Goal: Information Seeking & Learning: Learn about a topic

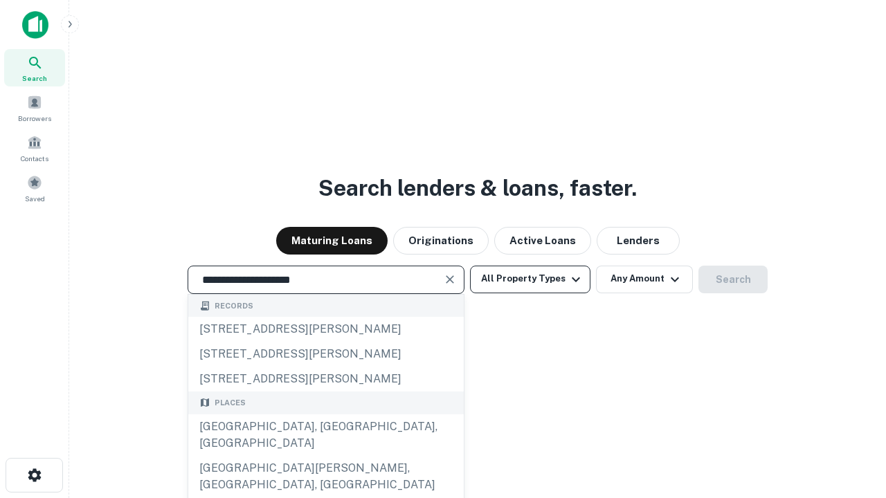
click at [325, 456] on div "[GEOGRAPHIC_DATA], [GEOGRAPHIC_DATA], [GEOGRAPHIC_DATA]" at bounding box center [325, 435] width 275 height 42
click at [530, 279] on button "All Property Types" at bounding box center [530, 280] width 120 height 28
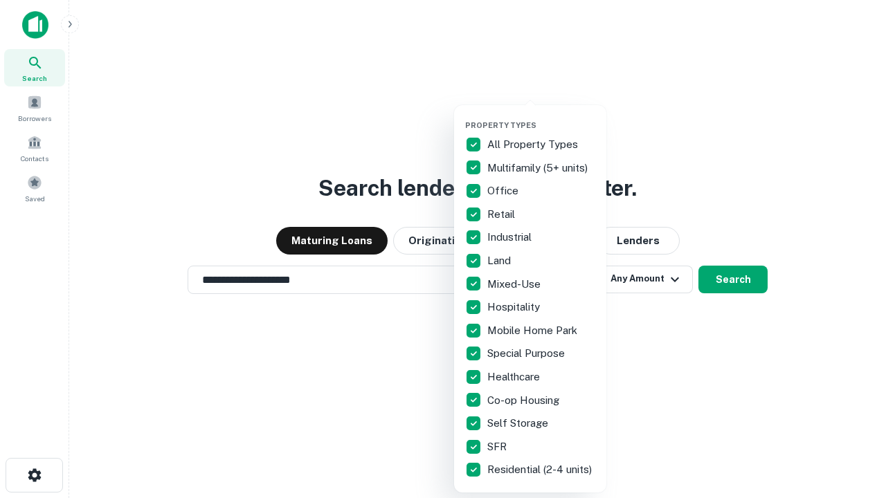
type input "**********"
click at [541, 116] on button "button" at bounding box center [541, 116] width 152 height 1
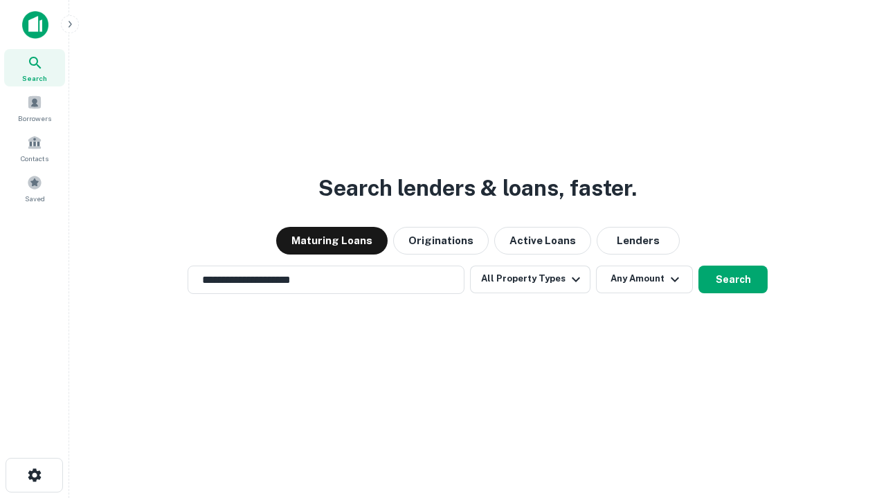
scroll to position [21, 0]
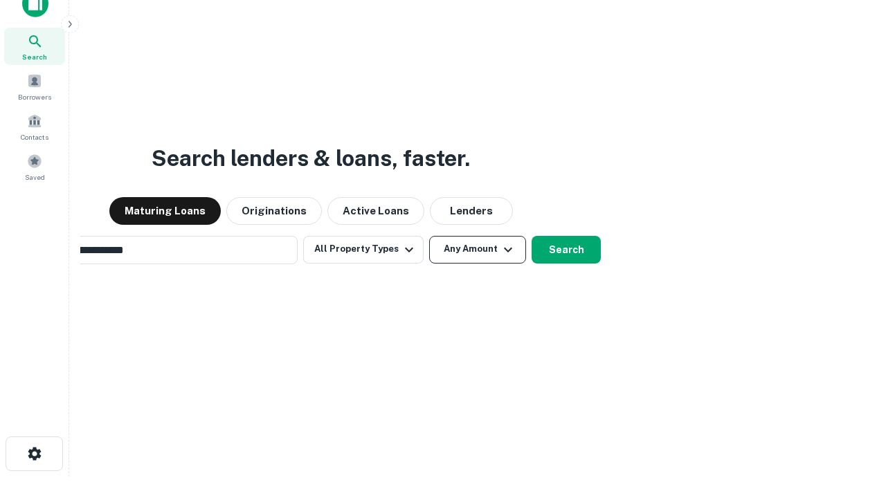
click at [429, 236] on button "Any Amount" at bounding box center [477, 250] width 97 height 28
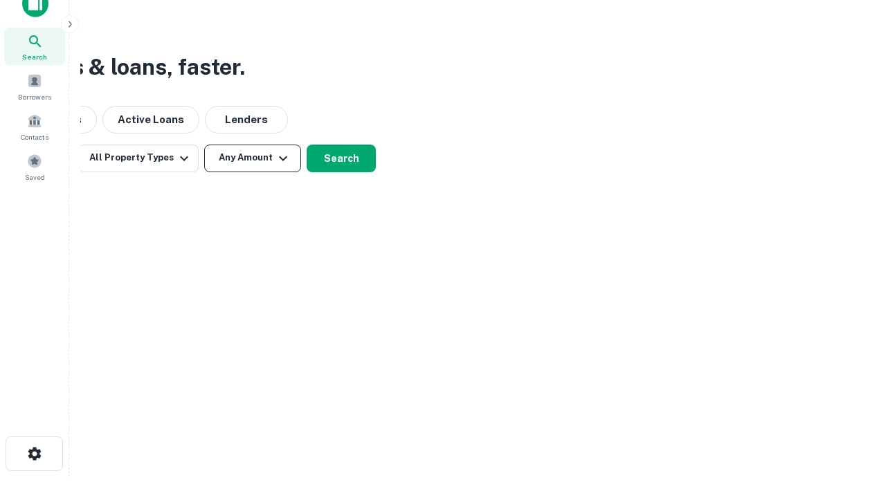
scroll to position [22, 0]
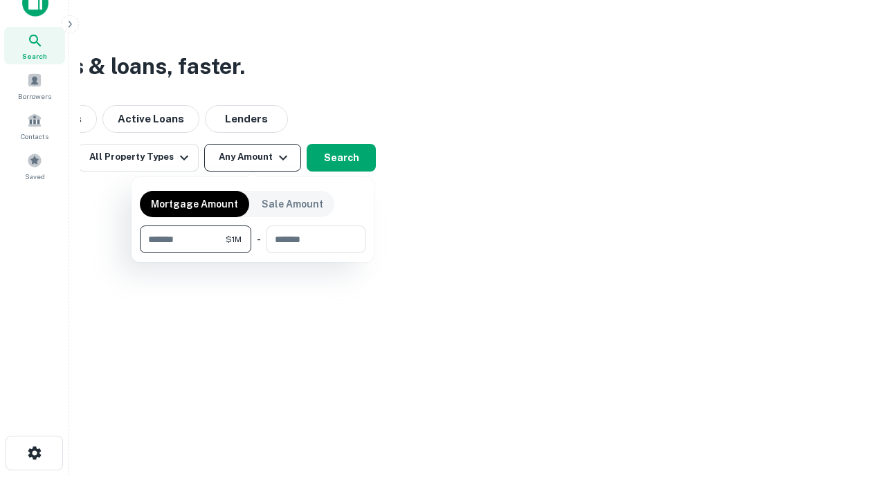
type input "*******"
click at [253, 253] on button "button" at bounding box center [253, 253] width 226 height 1
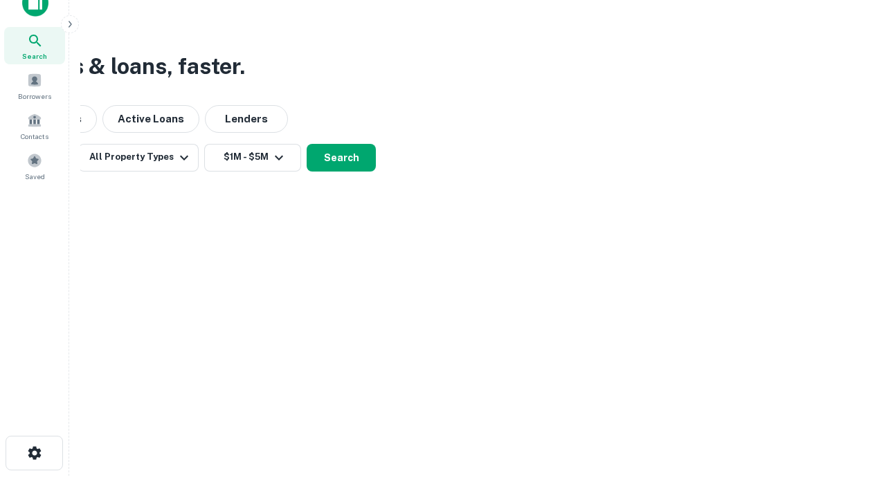
scroll to position [21, 0]
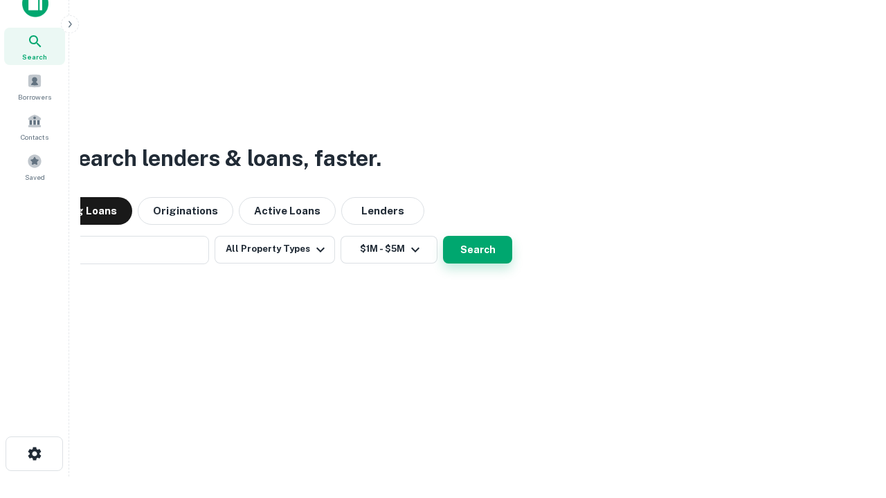
click at [443, 236] on button "Search" at bounding box center [477, 250] width 69 height 28
